Goal: Register for event/course

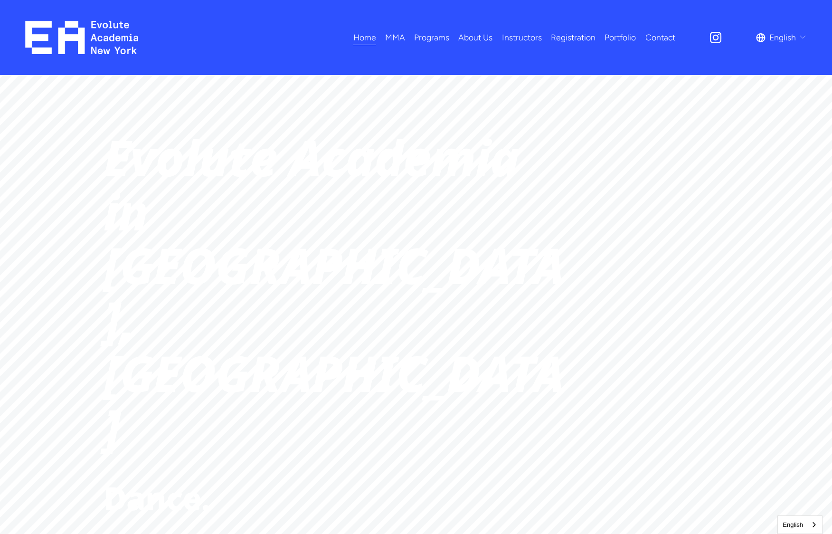
click at [571, 39] on link "Registration" at bounding box center [573, 37] width 45 height 17
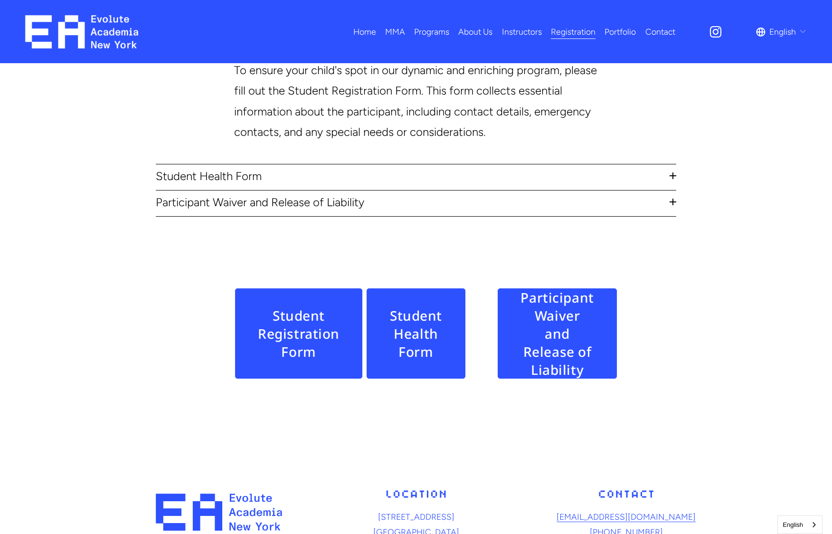
scroll to position [465, 0]
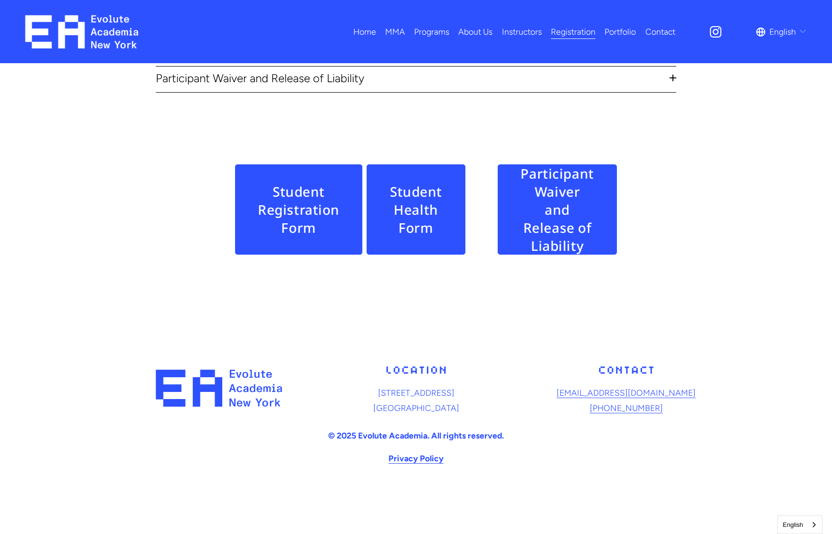
click at [0, 0] on span "Fitness" at bounding box center [0, 0] width 0 height 0
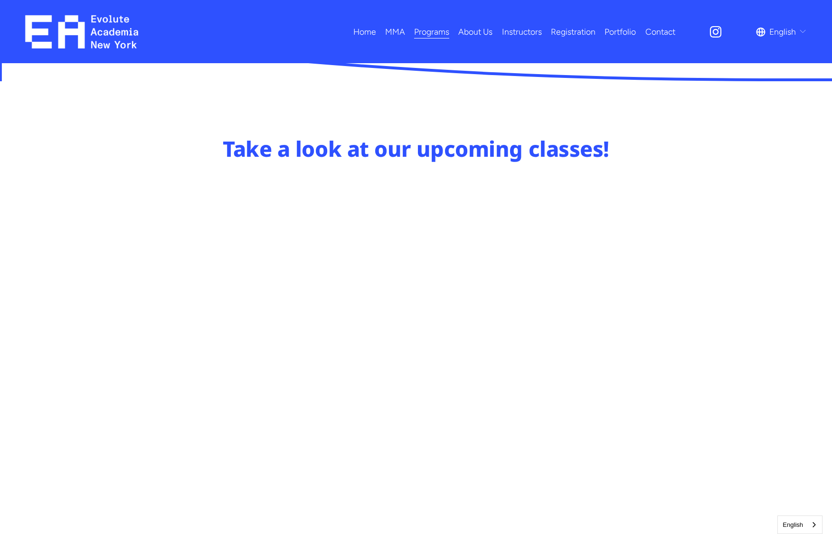
scroll to position [439, 0]
